Goal: Task Accomplishment & Management: Use online tool/utility

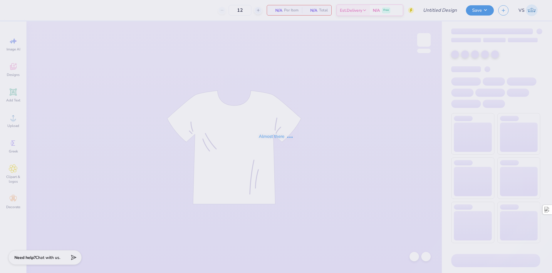
type input "chi o hoco merch???"
type input "40"
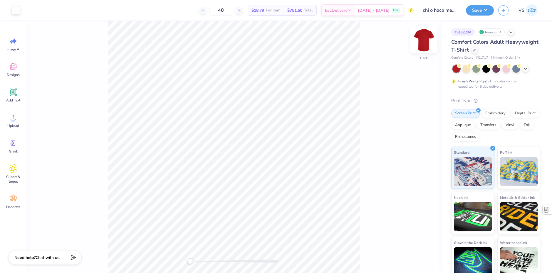
click at [422, 38] on img at bounding box center [423, 39] width 23 height 23
click at [426, 40] on img at bounding box center [423, 39] width 23 height 23
type input "11.33"
type input "7.09"
type input "3.00"
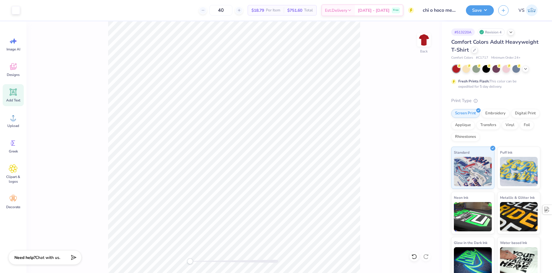
click at [10, 99] on span "Add Text" at bounding box center [13, 100] width 14 height 5
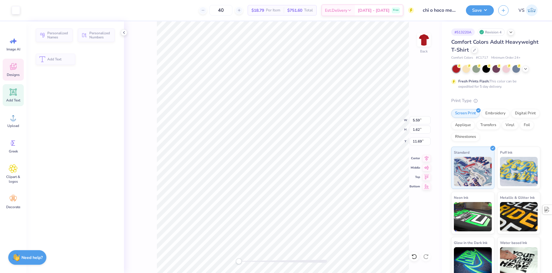
click at [15, 70] on icon at bounding box center [13, 66] width 9 height 9
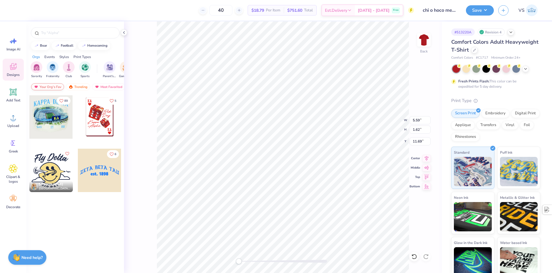
scroll to position [5, 1]
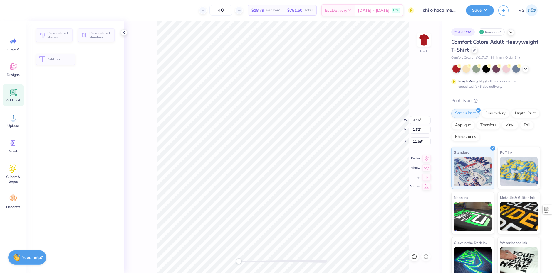
type input "4.15"
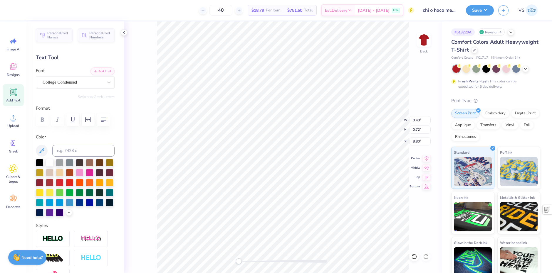
type input "0.38"
type input "0.67"
type input "8.84"
type input "0.60"
type input "0.76"
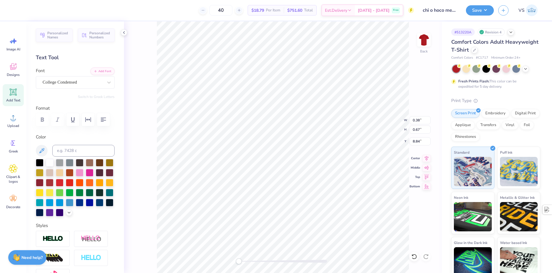
type input "8.63"
click at [17, 127] on span "Upload" at bounding box center [13, 126] width 12 height 5
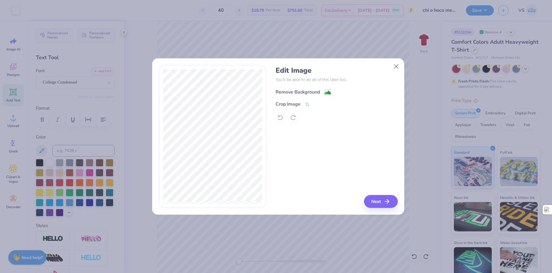
click at [314, 93] on div "Remove Background" at bounding box center [297, 92] width 44 height 7
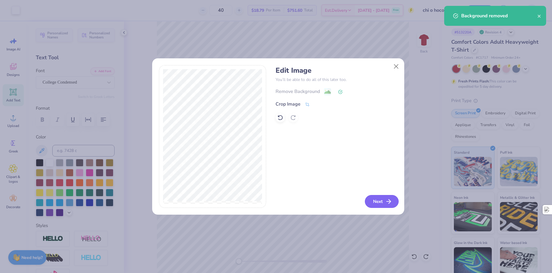
click at [381, 199] on button "Next" at bounding box center [382, 201] width 34 height 13
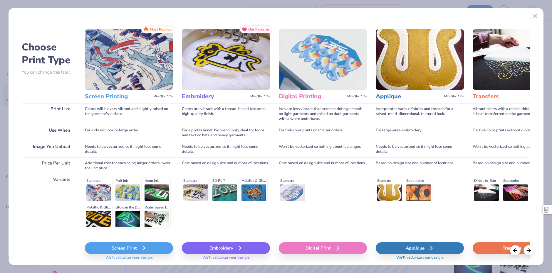
click at [140, 248] on icon at bounding box center [142, 248] width 7 height 7
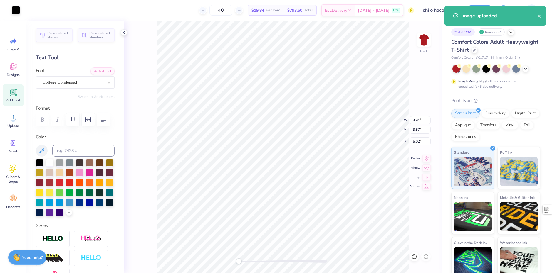
type input "3.91"
type input "3.57"
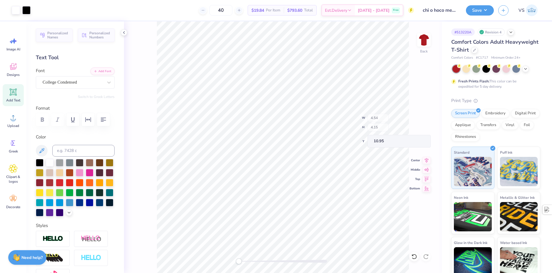
type input "4.54"
type input "4.15"
click at [25, 9] on div at bounding box center [26, 10] width 8 height 8
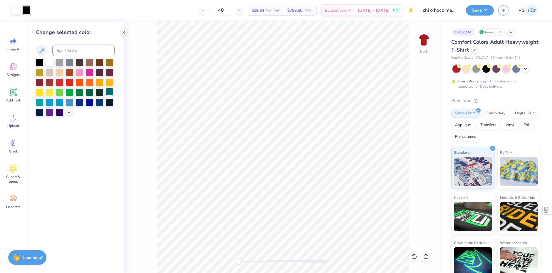
click at [49, 64] on div at bounding box center [50, 63] width 8 height 8
click at [17, 143] on icon at bounding box center [13, 143] width 9 height 9
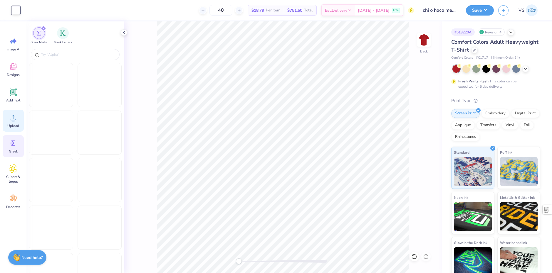
click at [13, 124] on span "Upload" at bounding box center [13, 126] width 12 height 5
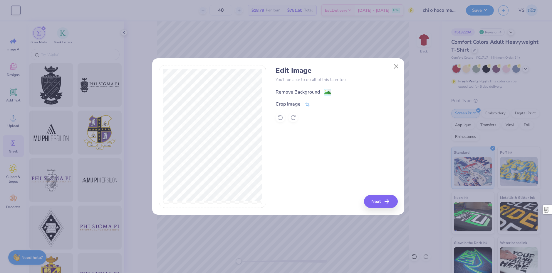
click at [300, 91] on div "Remove Background" at bounding box center [297, 92] width 44 height 7
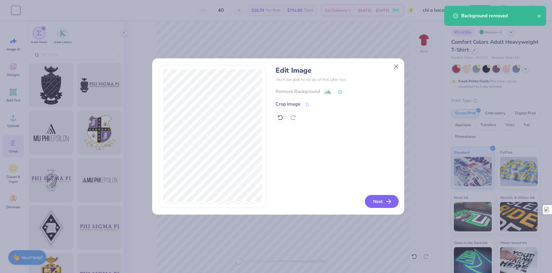
click at [378, 203] on button "Next" at bounding box center [382, 201] width 34 height 13
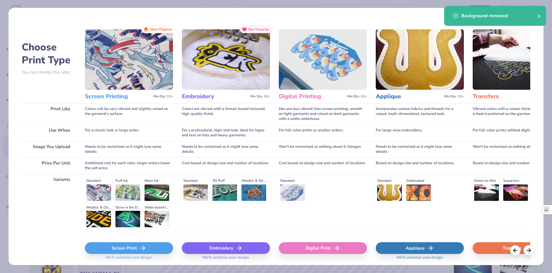
click at [154, 249] on div "Screen Print" at bounding box center [129, 249] width 88 height 12
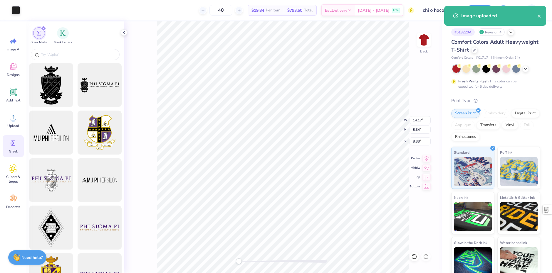
type input "6.56"
type input "3.86"
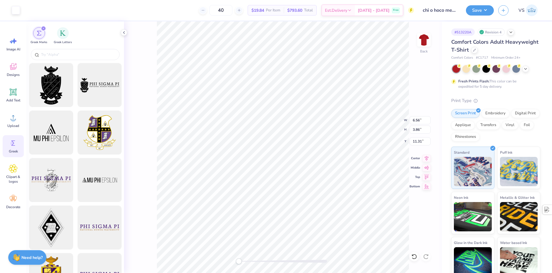
type input "4.54"
type input "4.15"
type input "11.02"
type input "6.56"
type input "3.86"
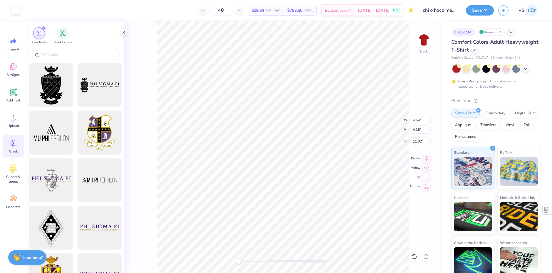
type input "11.31"
click at [14, 13] on div at bounding box center [16, 10] width 8 height 8
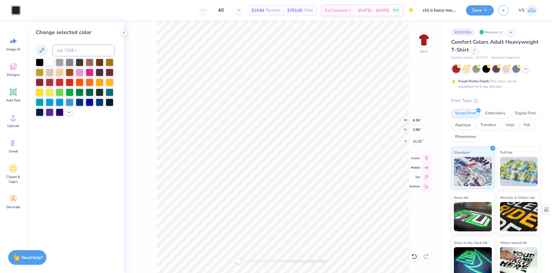
click at [51, 61] on div at bounding box center [50, 62] width 8 height 8
click at [132, 121] on div "Back W 6.56 6.56 " H 3.86 3.86 " Y 11.31 11.31 " Center [GEOGRAPHIC_DATA]" at bounding box center [283, 147] width 318 height 252
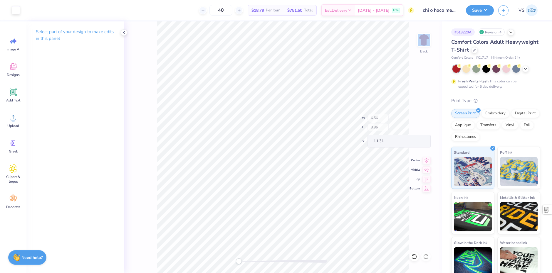
click at [132, 121] on div "Back W 6.56 H 3.86 Y 11.31 Center Middle Top Bottom" at bounding box center [283, 147] width 318 height 252
type input "5.70"
type input "3.35"
click at [13, 127] on span "Upload" at bounding box center [13, 126] width 12 height 5
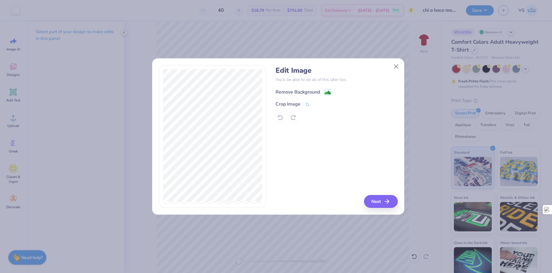
click at [326, 93] on image at bounding box center [327, 93] width 6 height 6
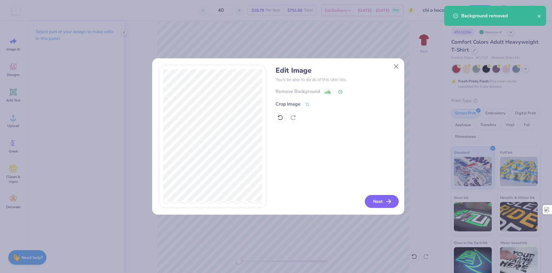
click at [384, 202] on button "Next" at bounding box center [382, 201] width 34 height 13
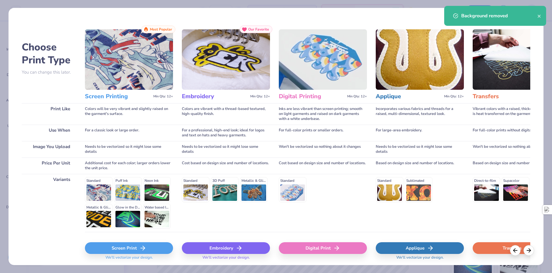
click at [108, 250] on div "Screen Print" at bounding box center [129, 249] width 88 height 12
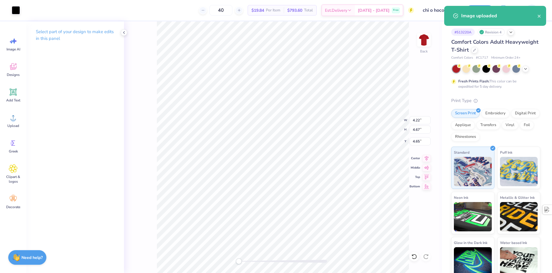
type input "4.22"
type input "4.67"
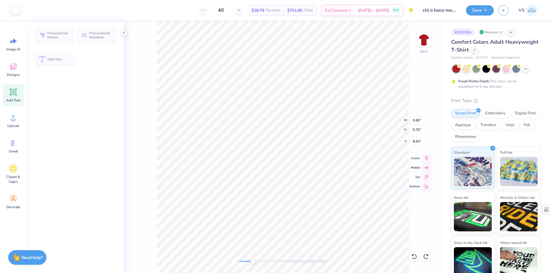
type input "0.60"
type input "0.76"
type input "8.63"
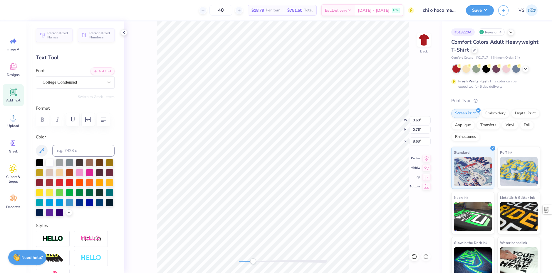
type input "0.38"
type input "0.67"
type input "8.84"
type input "0.40"
type input "0.72"
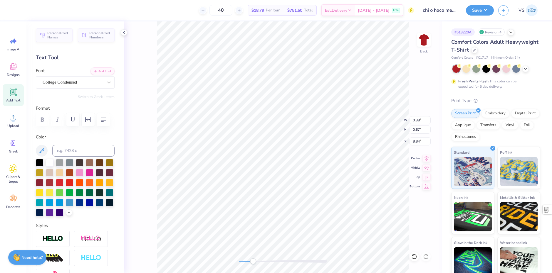
type input "8.80"
type input "0.29"
type input "0.67"
type input "8.57"
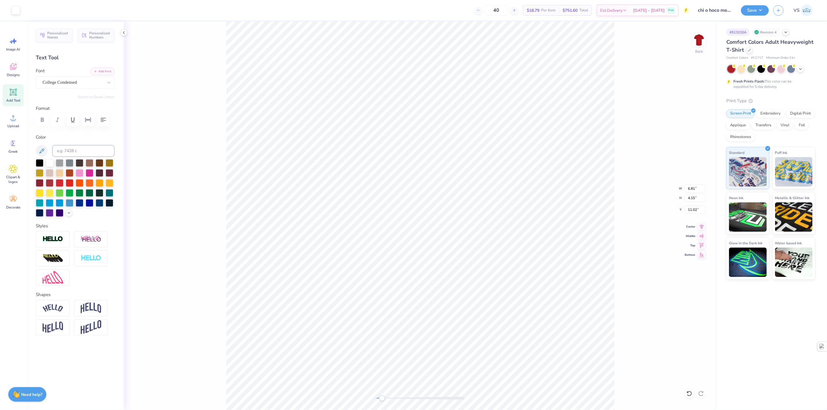
type input "6.08"
type input "13.05"
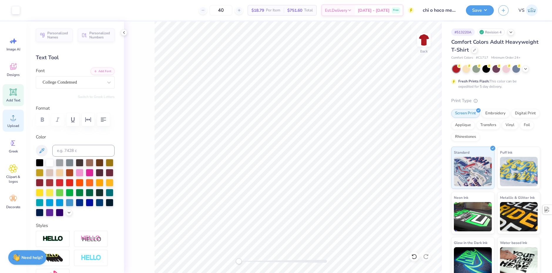
click at [14, 119] on circle at bounding box center [13, 120] width 4 height 4
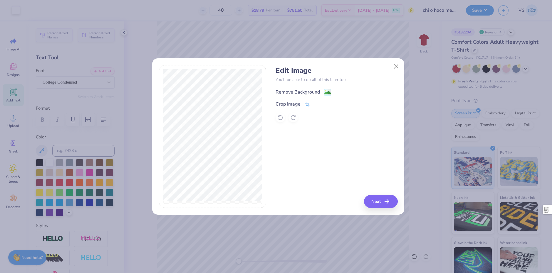
click at [322, 89] on div "Remove Background" at bounding box center [302, 92] width 55 height 7
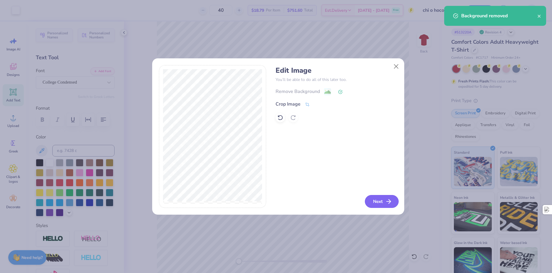
click at [388, 198] on icon "button" at bounding box center [388, 201] width 7 height 7
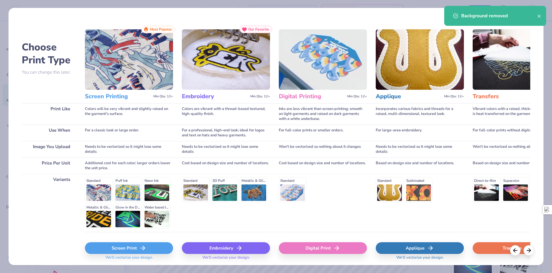
click at [148, 249] on div "Screen Print" at bounding box center [129, 249] width 88 height 12
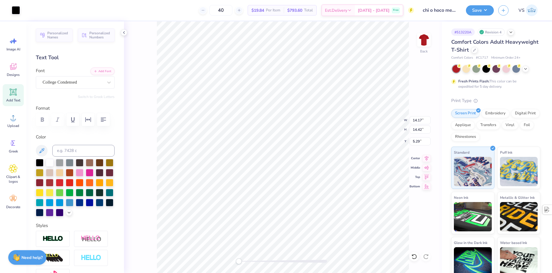
type input "4.71"
type input "4.79"
type input "2.63"
type input "2.67"
type input "13.05"
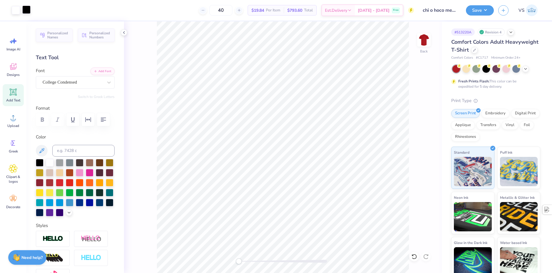
click at [23, 12] on div at bounding box center [26, 10] width 8 height 8
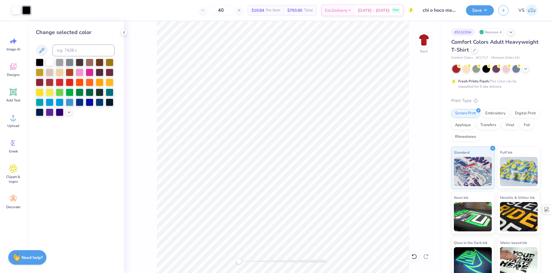
click at [47, 62] on div at bounding box center [50, 62] width 8 height 8
click at [152, 60] on div "Back" at bounding box center [283, 147] width 318 height 252
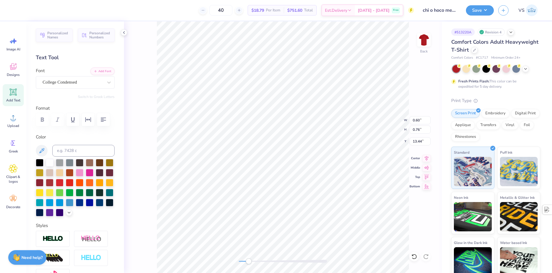
type input "0.45"
type input "0.57"
type input "13.12"
type input "0.32"
type input "0.57"
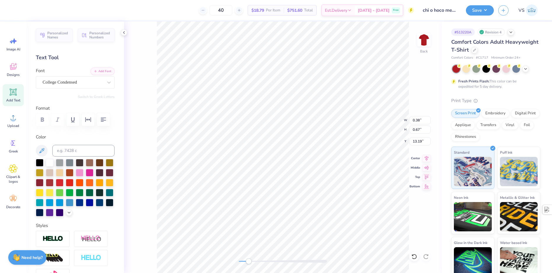
type input "13.21"
type input "2.70"
type input "2.69"
type input "12.53"
type input "3.06"
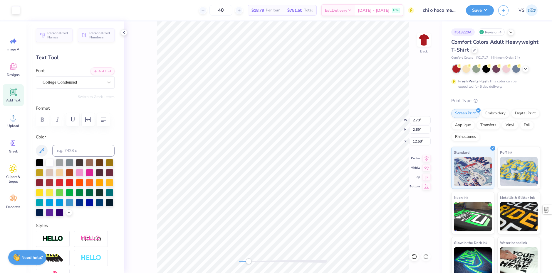
type input "3.05"
type input "12.26"
type input "0.45"
type input "0.57"
type input "13.12"
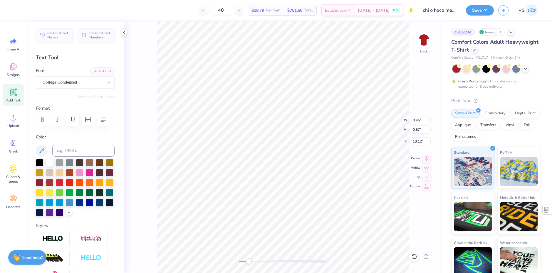
type input "0.54"
type input "0.69"
type input "14.23"
type input "3.06"
type input "3.05"
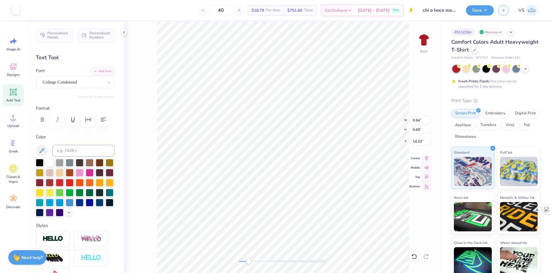
type input "13.69"
type input "0.32"
type input "0.57"
type input "13.21"
type input "0.40"
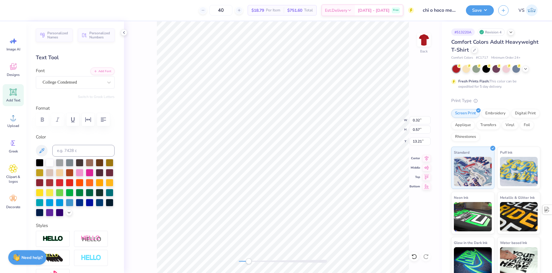
type input "0.72"
type input "13.36"
type input "0.31"
type input "0.54"
type input "14.40"
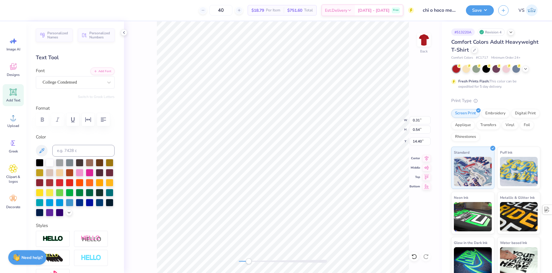
type input "3.06"
type input "3.05"
type input "13.58"
type input "0.23"
type input "0.53"
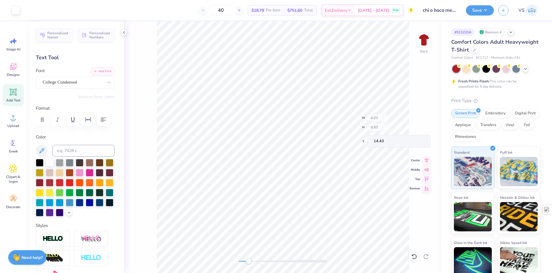
type input "0.15"
type input "0.36"
type input "14.43"
type input "0.54"
type input "0.69"
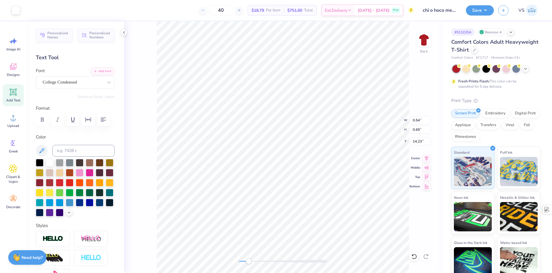
type input "14.23"
type input "0.45"
type input "0.57"
type input "14.27"
type input "0.32"
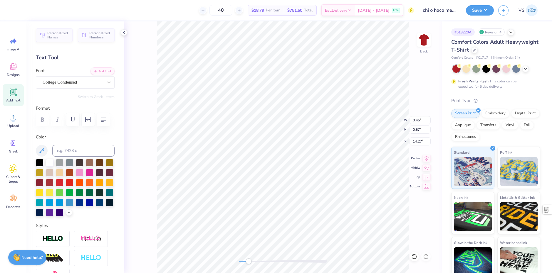
type input "14.23"
type input "0.31"
type input "0.54"
type input "14.40"
type input "0.15"
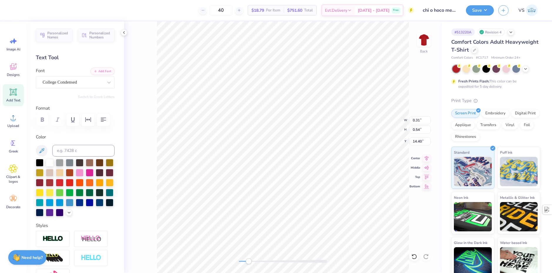
type input "0.36"
type input "14.43"
type input "0.31"
type input "0.54"
type input "0.15"
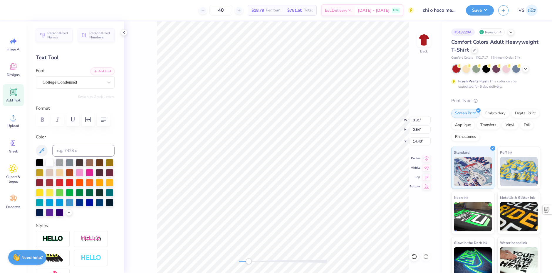
type input "0.36"
type input "14.25"
type input "0.31"
type input "0.54"
type input "14.43"
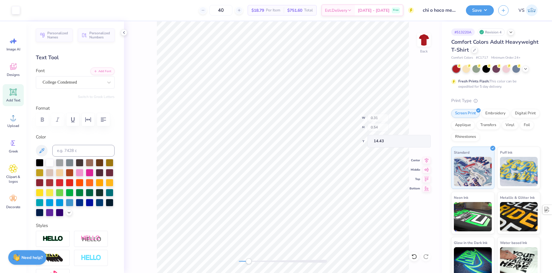
type input "0.25"
type input "0.45"
type input "14.53"
type input "0.28"
type input "0.49"
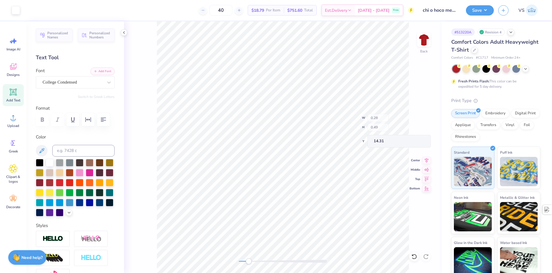
type input "14.31"
type input "13.36"
type input "12.95"
type input "0.20"
type input "0.46"
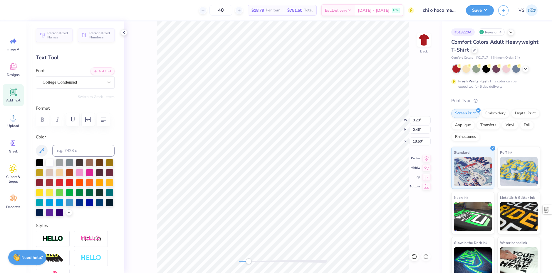
type input "13.50"
type input "0.25"
type input "0.45"
type input "13.55"
type input "0.27"
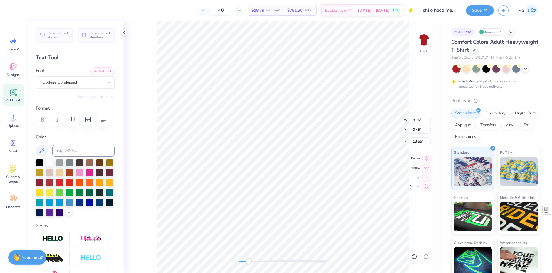
type input "0.48"
type input "13.51"
type input "0.20"
type input "0.46"
type input "13.50"
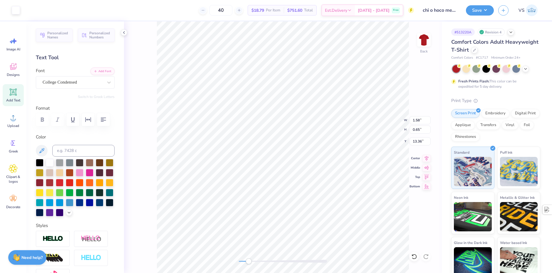
type input "12.99"
click at [377, 206] on li "Group" at bounding box center [381, 208] width 46 height 11
type input "2.29"
type input "12.24"
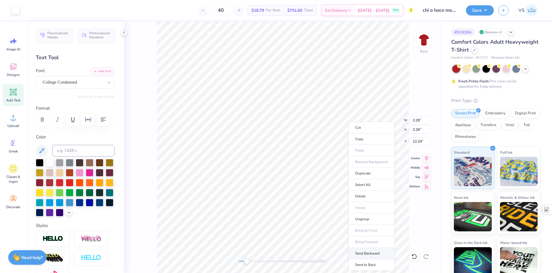
click at [368, 255] on li "Send Backward" at bounding box center [371, 253] width 46 height 11
type input "2.59"
type input "2.21"
type input "7.16"
click at [360, 265] on li "Send to Back" at bounding box center [366, 265] width 46 height 11
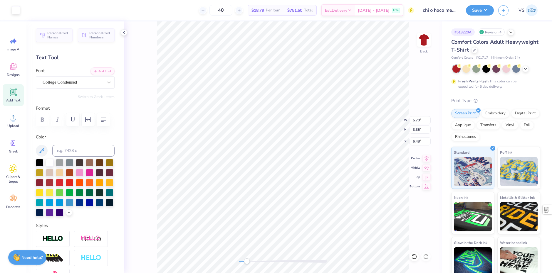
type input "4.54"
type input "4.15"
type input "6.08"
click at [345, 230] on li "Bring to Front" at bounding box center [347, 231] width 46 height 11
click at [340, 209] on li "Group" at bounding box center [345, 208] width 46 height 11
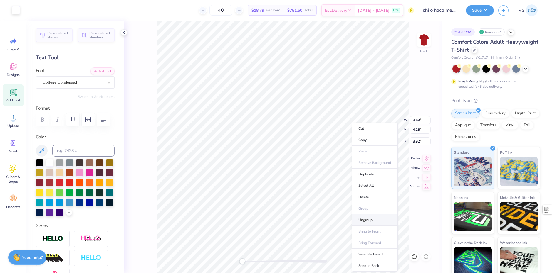
click at [371, 221] on li "Ungroup" at bounding box center [374, 220] width 46 height 11
click at [343, 265] on li "Send to Back" at bounding box center [343, 265] width 46 height 11
type input "9.97"
type input "4.54"
type input "4.15"
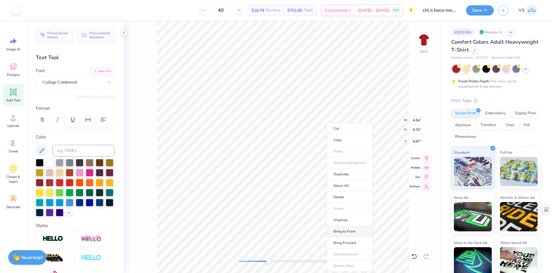
type input "8.92"
click at [283, 223] on li "Ungroup" at bounding box center [288, 220] width 46 height 11
click at [280, 243] on li "Bring Forward" at bounding box center [280, 243] width 46 height 11
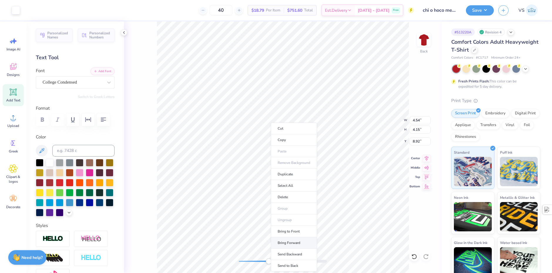
click at [286, 242] on li "Bring Forward" at bounding box center [294, 243] width 46 height 11
click at [274, 231] on li "Bring to Front" at bounding box center [277, 231] width 46 height 11
type input "2.59"
type input "2.21"
type input "9.97"
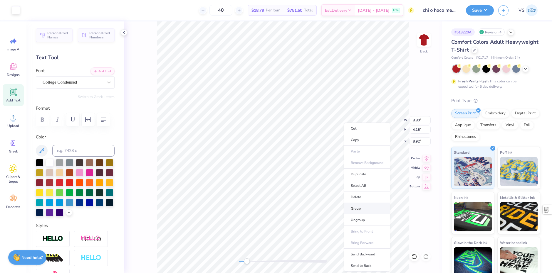
click at [364, 208] on li "Group" at bounding box center [367, 208] width 46 height 11
type input "7.37"
type input "3.48"
type input "8.84"
click at [13, 93] on icon at bounding box center [14, 93] width 6 height 6
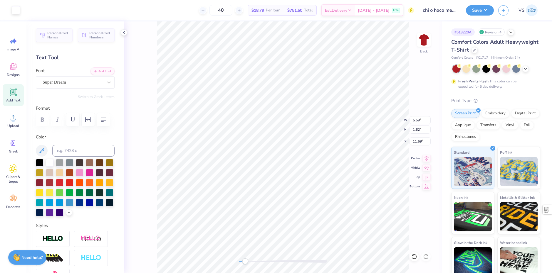
type input "5.59"
type input "1.62"
type input "11.69"
type textarea "5"
type input "0.49"
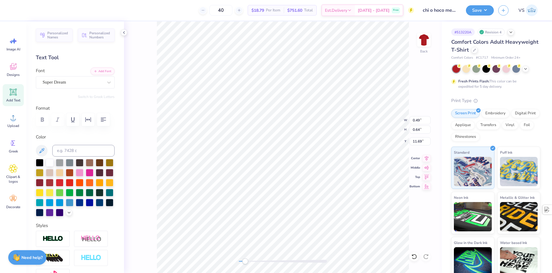
type input "0.64"
click at [106, 85] on icon at bounding box center [109, 83] width 6 height 6
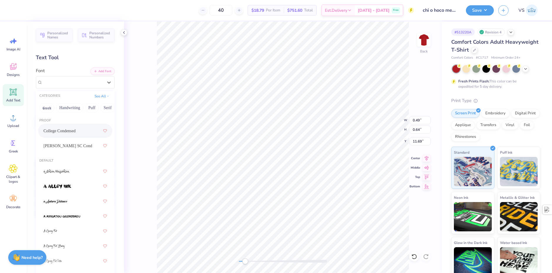
click at [65, 133] on span "College Condensed" at bounding box center [59, 131] width 32 height 6
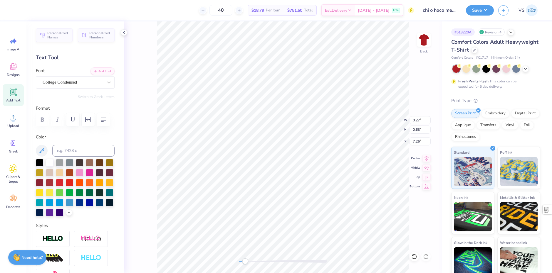
type input "0.20"
type input "0.47"
type input "7.42"
click at [63, 88] on div "College Condensed" at bounding box center [75, 82] width 79 height 12
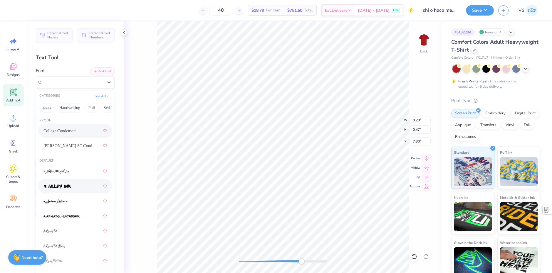
click at [60, 184] on span at bounding box center [57, 187] width 28 height 6
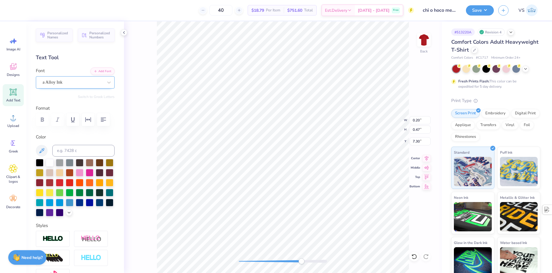
click at [80, 86] on div at bounding box center [73, 82] width 60 height 8
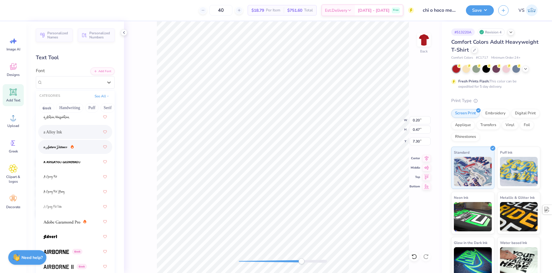
scroll to position [88, 0]
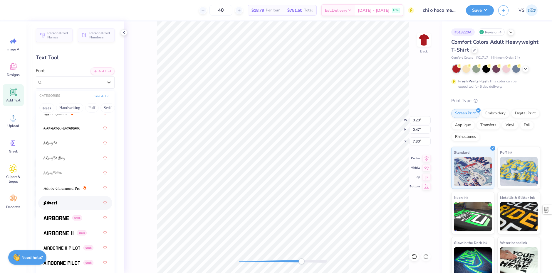
click at [64, 203] on div at bounding box center [74, 203] width 63 height 11
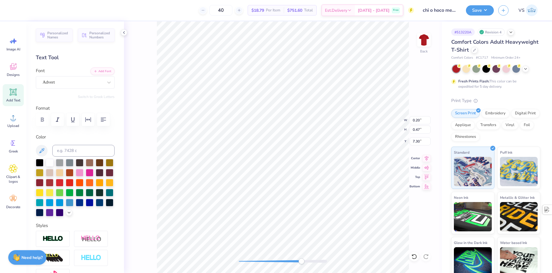
type input "0.27"
type input "0.40"
type input "7.43"
type input "0.26"
type input "0.38"
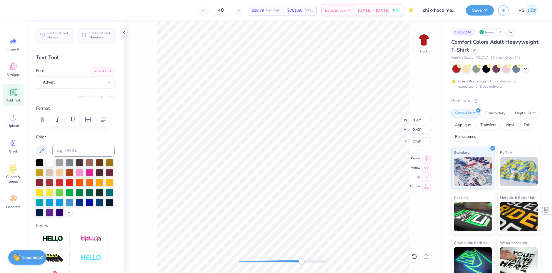
type input "7.38"
click at [62, 86] on div at bounding box center [73, 82] width 60 height 8
click at [92, 88] on div "Advert" at bounding box center [75, 82] width 79 height 12
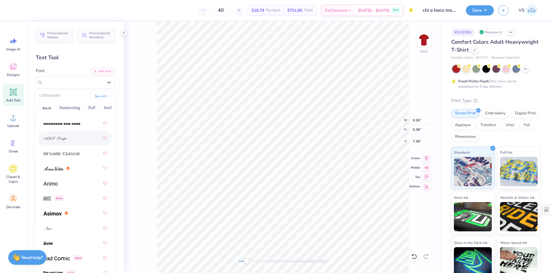
scroll to position [264, 0]
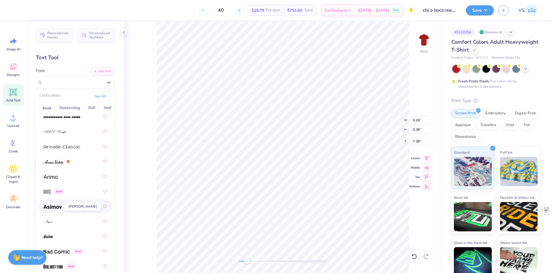
click at [58, 206] on img at bounding box center [52, 207] width 18 height 4
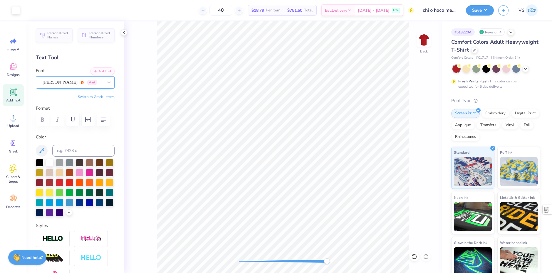
click at [79, 86] on div at bounding box center [73, 82] width 60 height 8
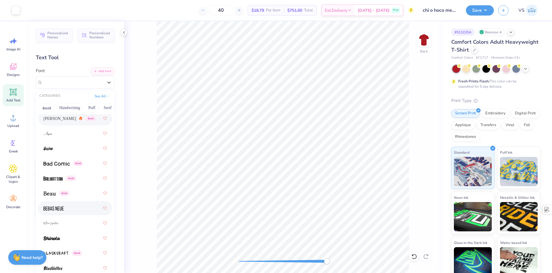
scroll to position [382, 0]
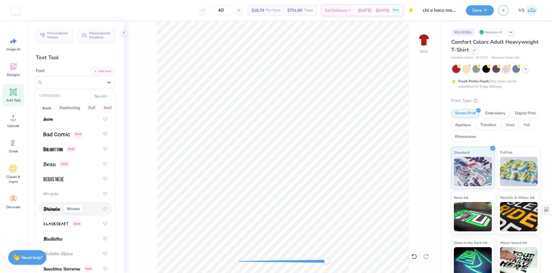
click at [59, 212] on span at bounding box center [51, 209] width 17 height 6
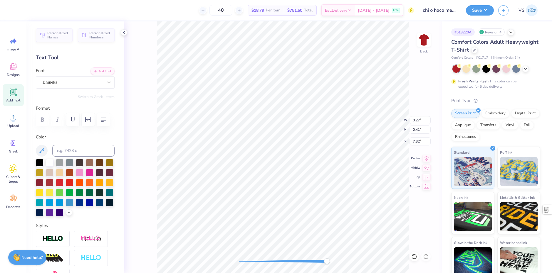
type input "0.27"
type input "0.41"
type input "7.32"
click at [344, 221] on li "Ungroup" at bounding box center [346, 220] width 46 height 11
type input "0.16"
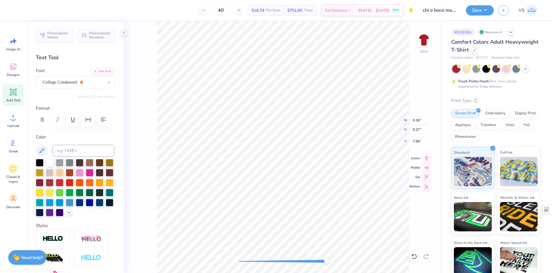
type input "0.27"
type input "7.95"
type input "0.17"
type input "0.29"
type input "7.93"
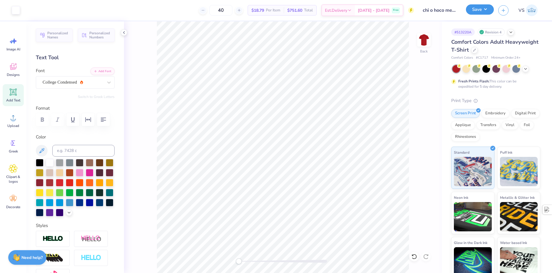
click at [481, 13] on button "Save" at bounding box center [480, 9] width 28 height 10
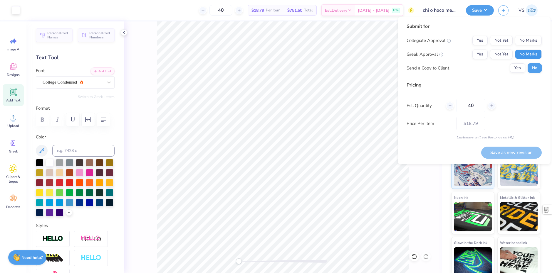
click at [529, 58] on button "No Marks" at bounding box center [528, 54] width 27 height 9
click at [526, 43] on button "No Marks" at bounding box center [528, 40] width 27 height 9
click at [479, 53] on button "Yes" at bounding box center [479, 54] width 15 height 9
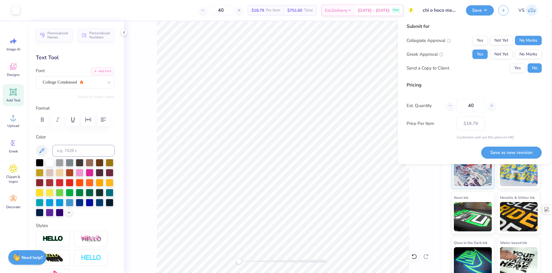
click at [524, 60] on div "Collegiate Approval Yes Not Yet No Marks Greek Approval Yes Not Yet No Marks Se…" at bounding box center [473, 54] width 135 height 37
click at [525, 58] on button "No Marks" at bounding box center [528, 54] width 27 height 9
click at [518, 109] on div "Est. Quantity 40" at bounding box center [473, 106] width 135 height 14
click at [507, 156] on button "Save as new revision" at bounding box center [511, 153] width 60 height 12
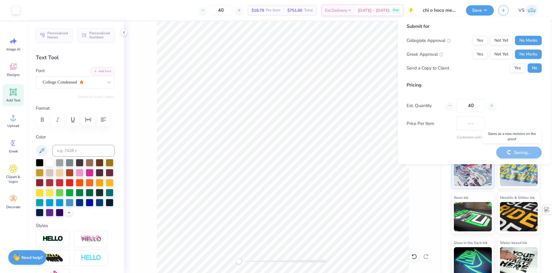
type input "$18.79"
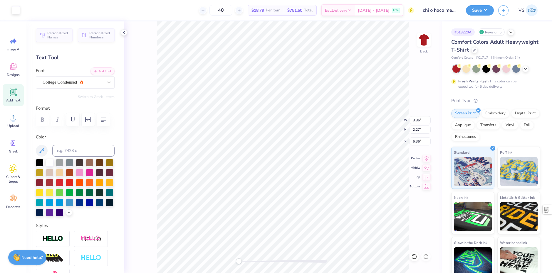
type input "3.86"
type input "2.27"
click at [474, 7] on button "Save" at bounding box center [480, 9] width 28 height 10
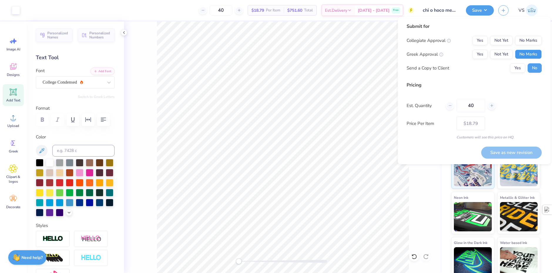
click at [530, 54] on button "No Marks" at bounding box center [528, 54] width 27 height 9
click at [531, 41] on button "No Marks" at bounding box center [528, 40] width 27 height 9
click at [504, 154] on button "Save as new revision" at bounding box center [511, 153] width 60 height 12
type input "$18.79"
